Goal: Task Accomplishment & Management: Use online tool/utility

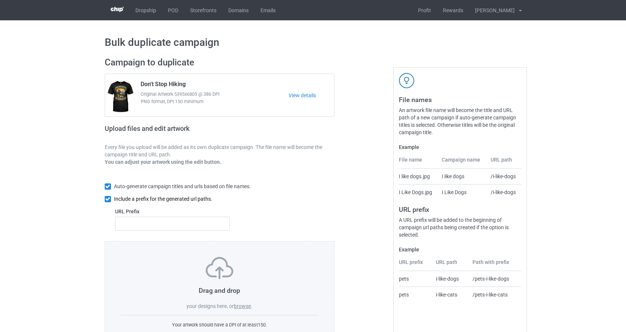
click at [106, 200] on input "checkbox" at bounding box center [108, 199] width 6 height 6
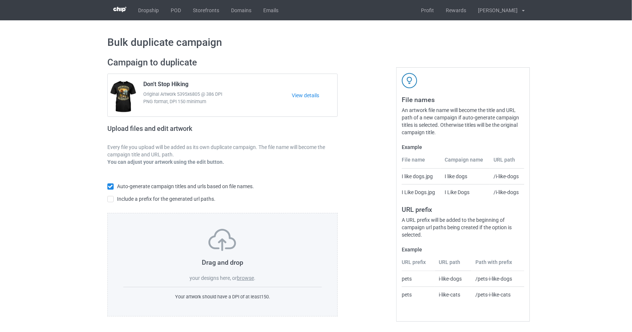
click at [245, 281] on label "browse" at bounding box center [245, 278] width 17 height 6
click at [0, 0] on input "browse" at bounding box center [0, 0] width 0 height 0
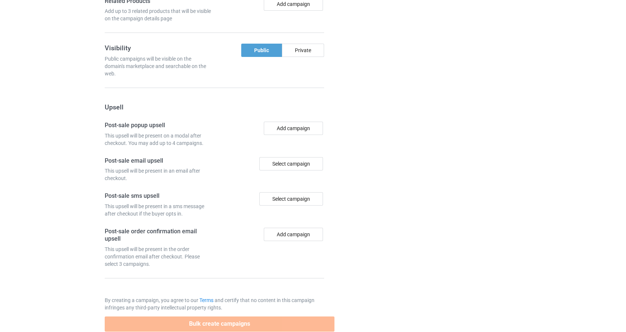
scroll to position [614, 0]
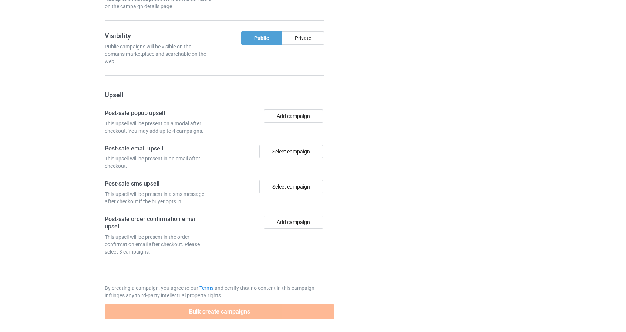
drag, startPoint x: 44, startPoint y: 249, endPoint x: 41, endPoint y: 195, distance: 53.8
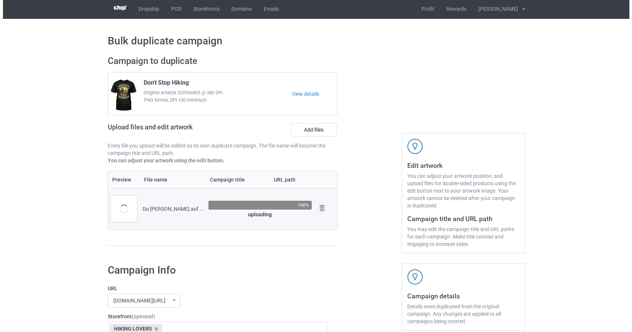
scroll to position [0, 0]
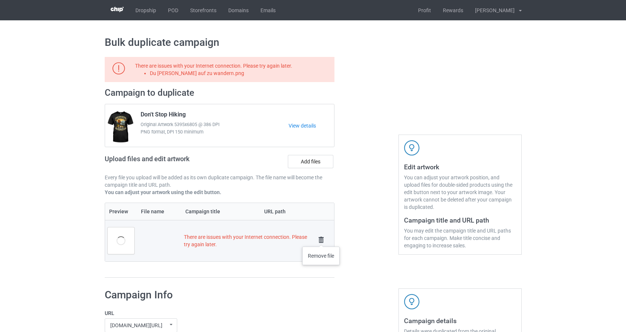
click at [321, 239] on img at bounding box center [321, 240] width 10 height 10
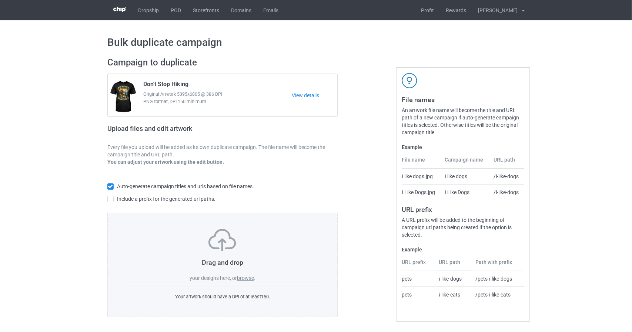
click at [241, 276] on label "browse" at bounding box center [245, 278] width 17 height 6
click at [0, 0] on input "browse" at bounding box center [0, 0] width 0 height 0
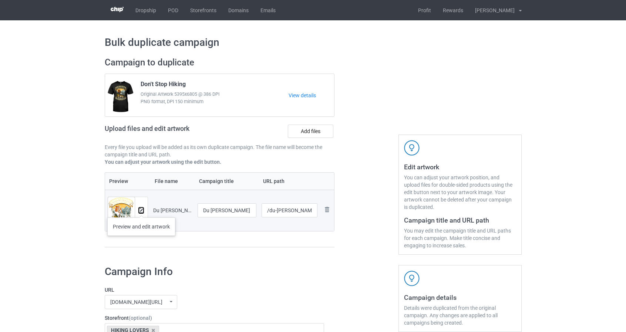
click at [141, 210] on img at bounding box center [141, 210] width 5 height 5
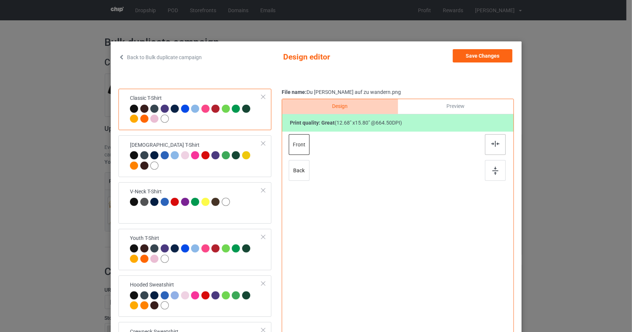
click at [491, 143] on img at bounding box center [495, 144] width 8 height 6
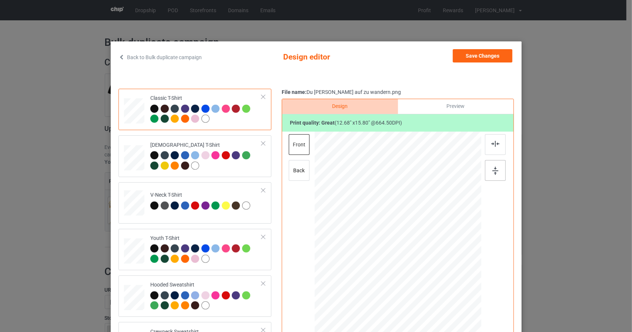
click at [494, 167] on img at bounding box center [495, 171] width 6 height 8
drag, startPoint x: 129, startPoint y: 158, endPoint x: 146, endPoint y: 161, distance: 17.6
click at [130, 158] on div at bounding box center [134, 155] width 8 height 9
click at [493, 142] on img at bounding box center [495, 144] width 8 height 6
click at [491, 175] on div at bounding box center [495, 170] width 21 height 21
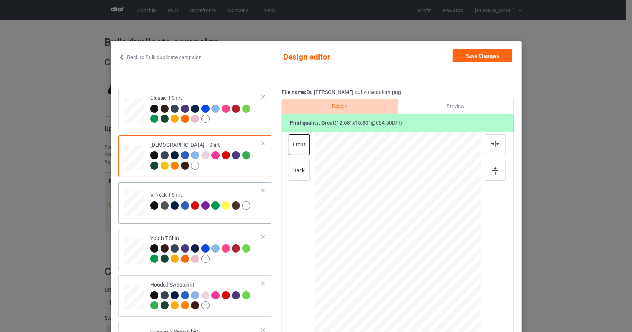
click at [130, 202] on div at bounding box center [134, 201] width 9 height 10
click at [491, 142] on img at bounding box center [495, 144] width 8 height 6
click at [492, 171] on img at bounding box center [495, 171] width 6 height 8
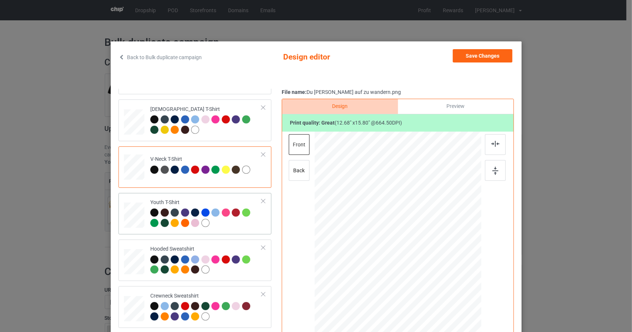
scroll to position [37, 0]
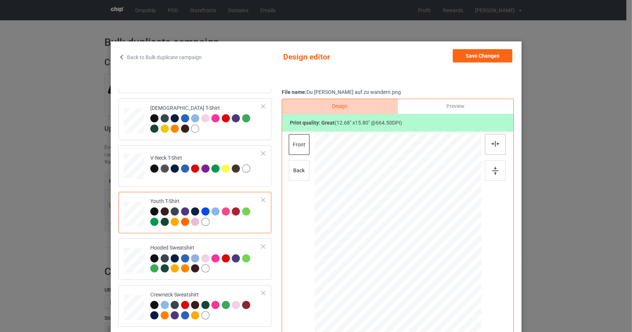
drag, startPoint x: 497, startPoint y: 140, endPoint x: 496, endPoint y: 147, distance: 6.3
click at [497, 141] on div at bounding box center [495, 144] width 21 height 21
click at [492, 171] on img at bounding box center [495, 171] width 6 height 8
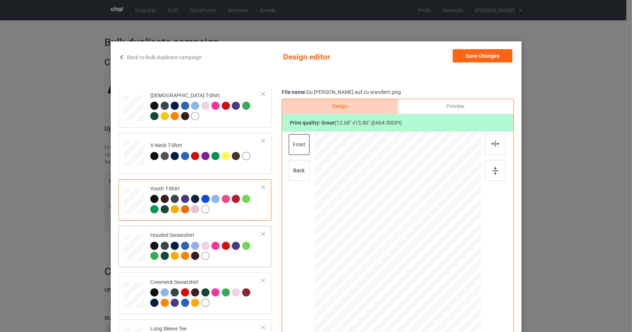
scroll to position [74, 0]
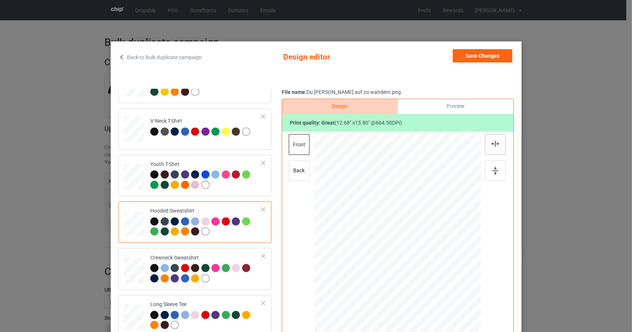
click at [491, 145] on img at bounding box center [495, 144] width 8 height 6
click at [490, 165] on div at bounding box center [495, 170] width 21 height 21
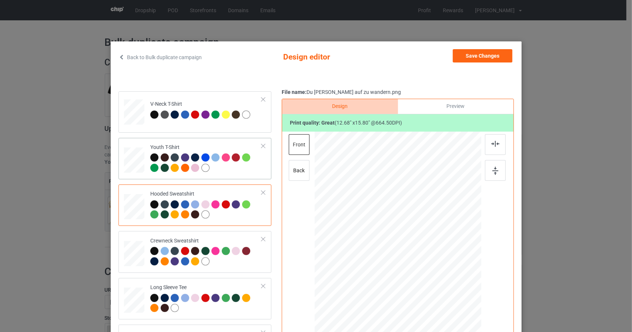
scroll to position [126, 0]
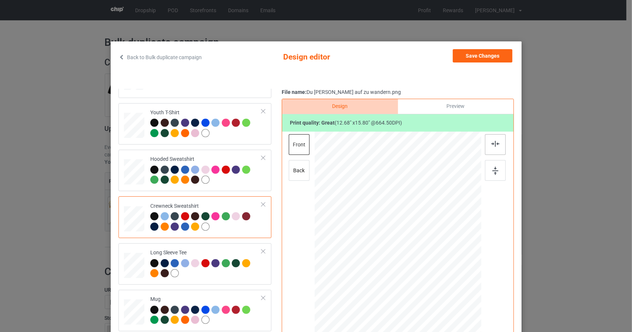
click at [496, 141] on img at bounding box center [495, 144] width 8 height 6
click at [492, 173] on img at bounding box center [495, 171] width 6 height 8
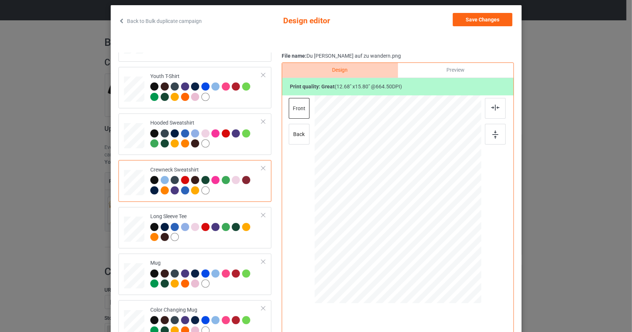
scroll to position [37, 0]
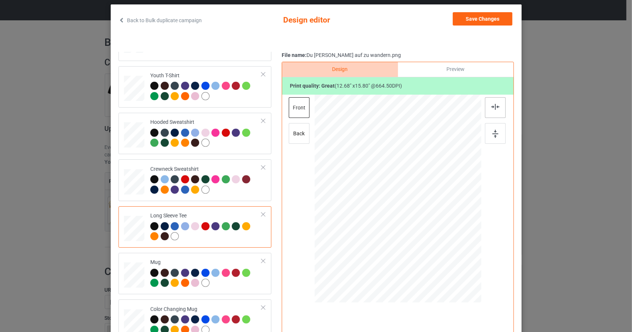
click at [493, 104] on img at bounding box center [495, 107] width 8 height 6
click at [492, 137] on img at bounding box center [495, 134] width 6 height 8
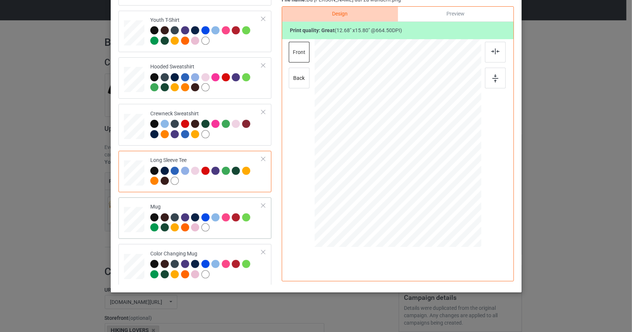
scroll to position [94, 0]
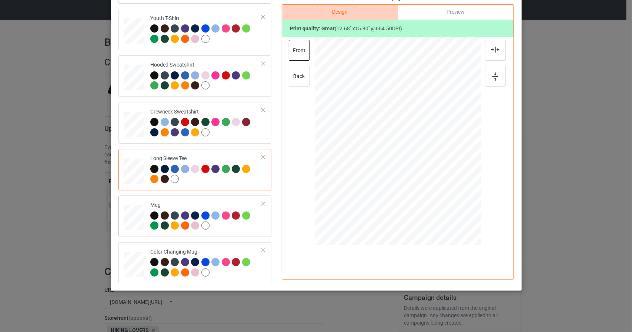
click at [131, 215] on div at bounding box center [134, 218] width 20 height 9
click at [494, 50] on img at bounding box center [495, 50] width 8 height 6
click at [489, 79] on div at bounding box center [495, 76] width 21 height 21
click at [130, 262] on div at bounding box center [134, 265] width 20 height 9
click at [495, 51] on img at bounding box center [495, 50] width 8 height 6
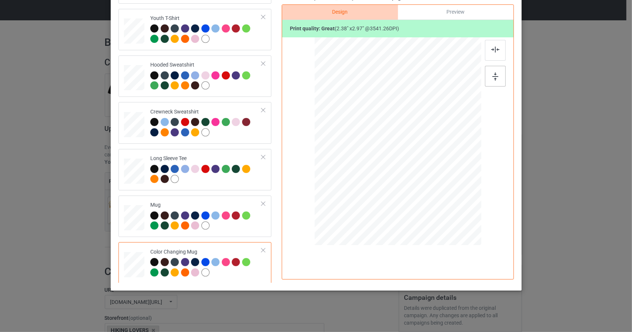
click at [492, 74] on img at bounding box center [495, 77] width 6 height 8
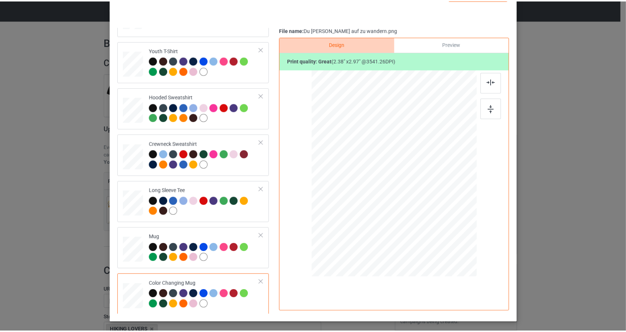
scroll to position [0, 0]
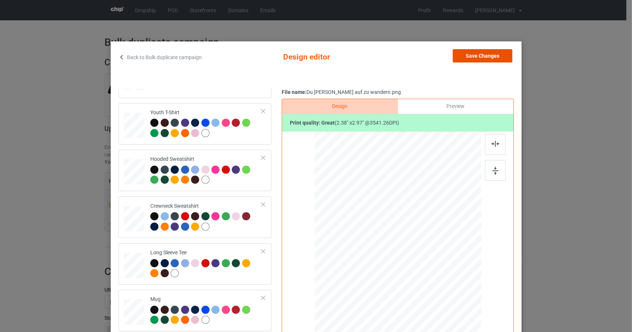
click at [477, 60] on button "Save Changes" at bounding box center [483, 55] width 60 height 13
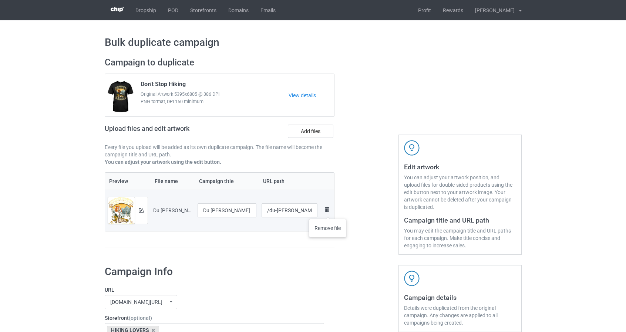
click at [328, 212] on img at bounding box center [327, 209] width 9 height 9
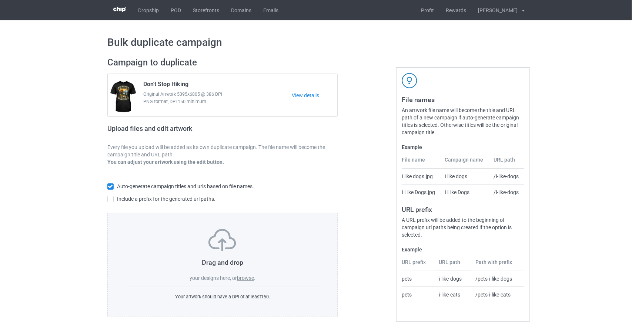
click at [252, 278] on label "browse" at bounding box center [245, 278] width 17 height 6
click at [0, 0] on input "browse" at bounding box center [0, 0] width 0 height 0
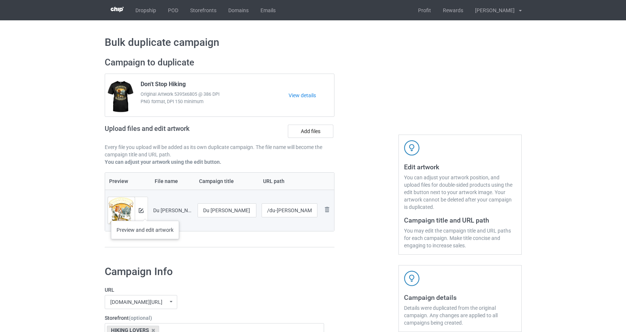
click at [144, 212] on div at bounding box center [141, 210] width 13 height 27
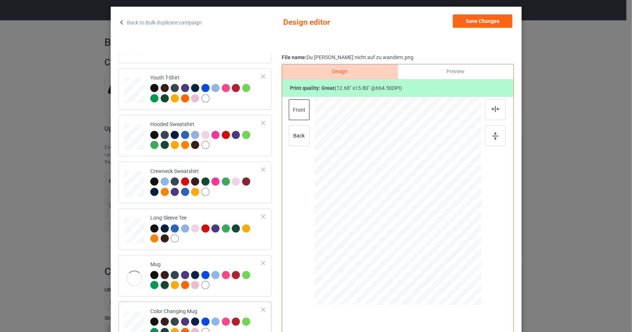
scroll to position [94, 0]
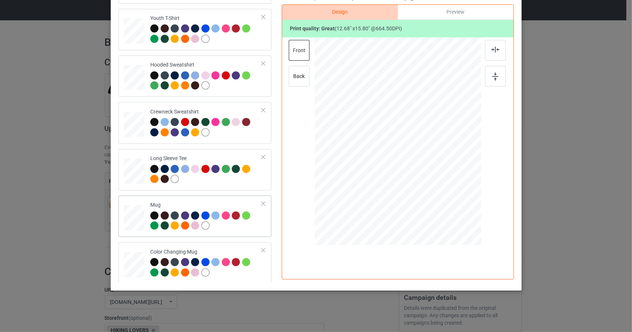
click at [128, 220] on div at bounding box center [134, 218] width 20 height 9
click at [132, 261] on div at bounding box center [134, 265] width 20 height 9
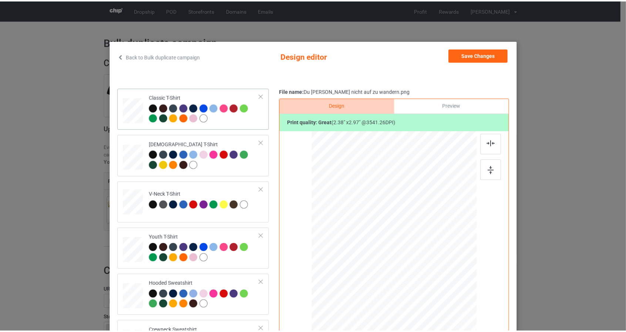
scroll to position [0, 0]
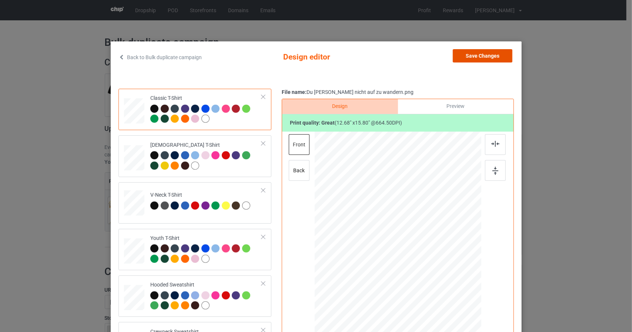
click at [468, 55] on button "Save Changes" at bounding box center [483, 55] width 60 height 13
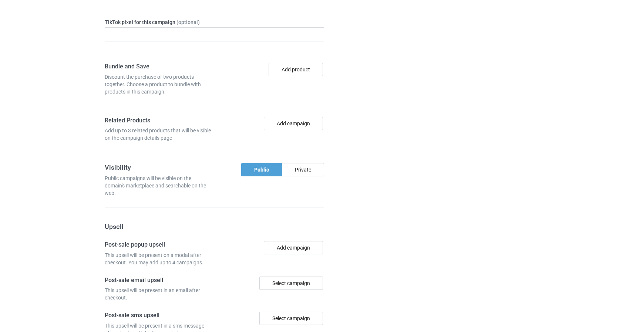
scroll to position [614, 0]
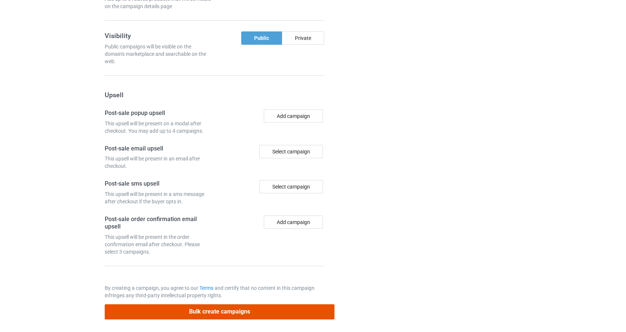
click at [209, 315] on button "Bulk create campaigns" at bounding box center [220, 312] width 230 height 15
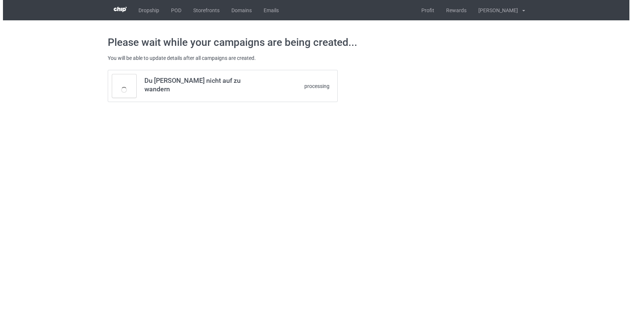
scroll to position [0, 0]
